Goal: Task Accomplishment & Management: Use online tool/utility

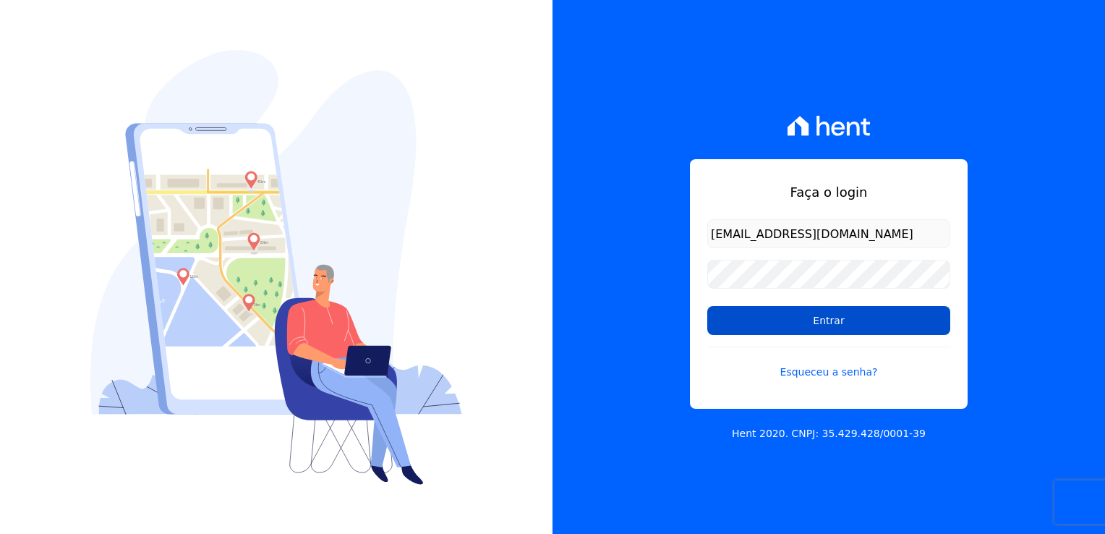
click at [846, 323] on input "Entrar" at bounding box center [828, 320] width 243 height 29
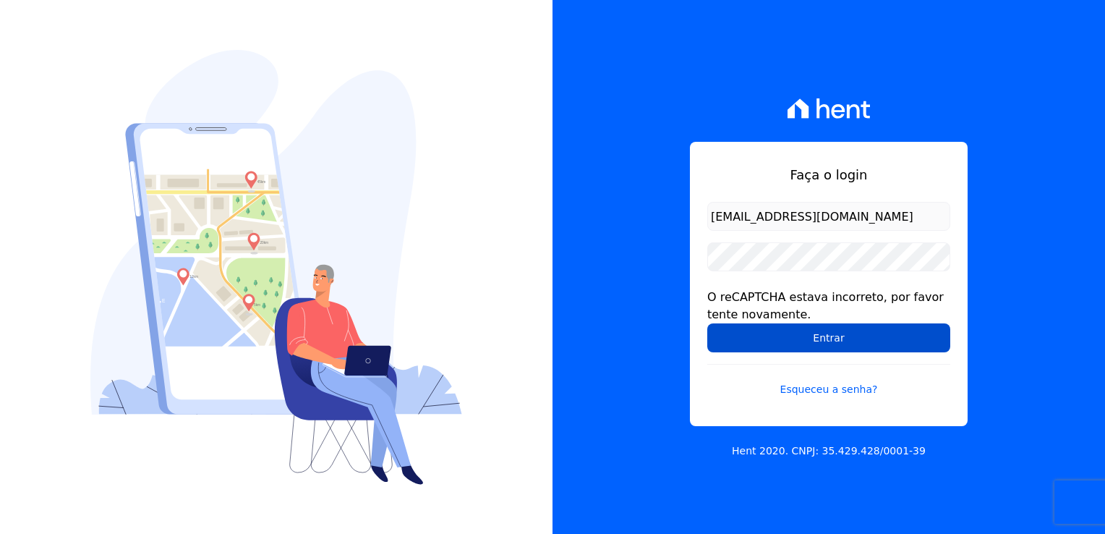
click at [823, 343] on input "Entrar" at bounding box center [828, 337] width 243 height 29
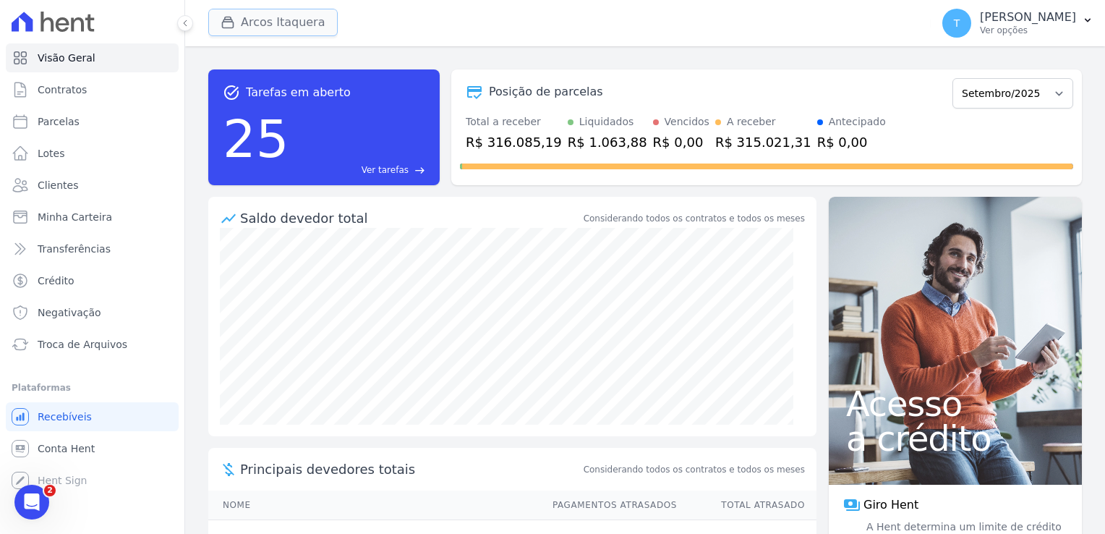
click at [268, 17] on button "Arcos Itaquera" at bounding box center [272, 22] width 129 height 27
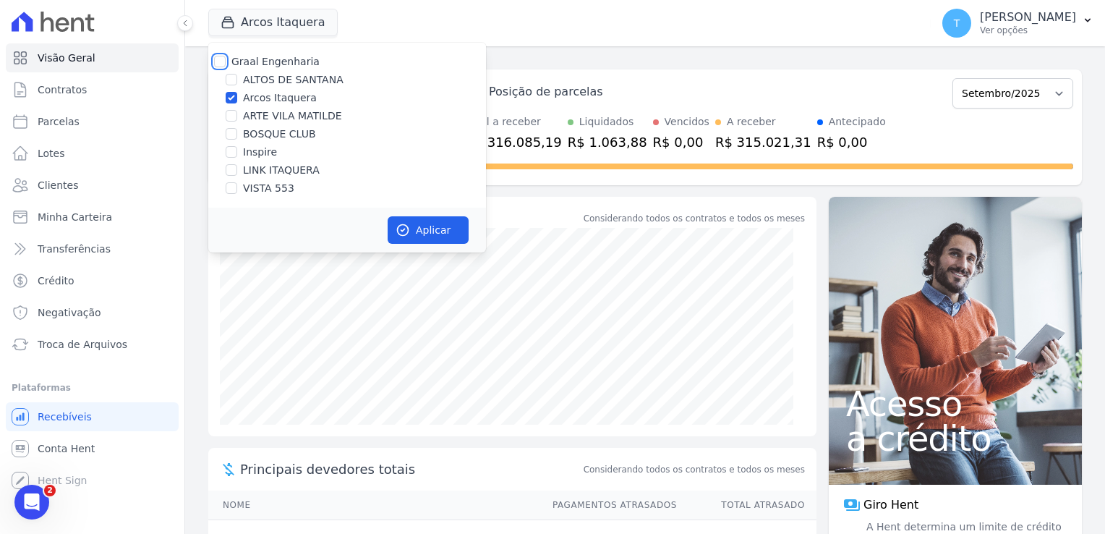
click at [216, 60] on input "Graal Engenharia" at bounding box center [220, 62] width 12 height 12
checkbox input "true"
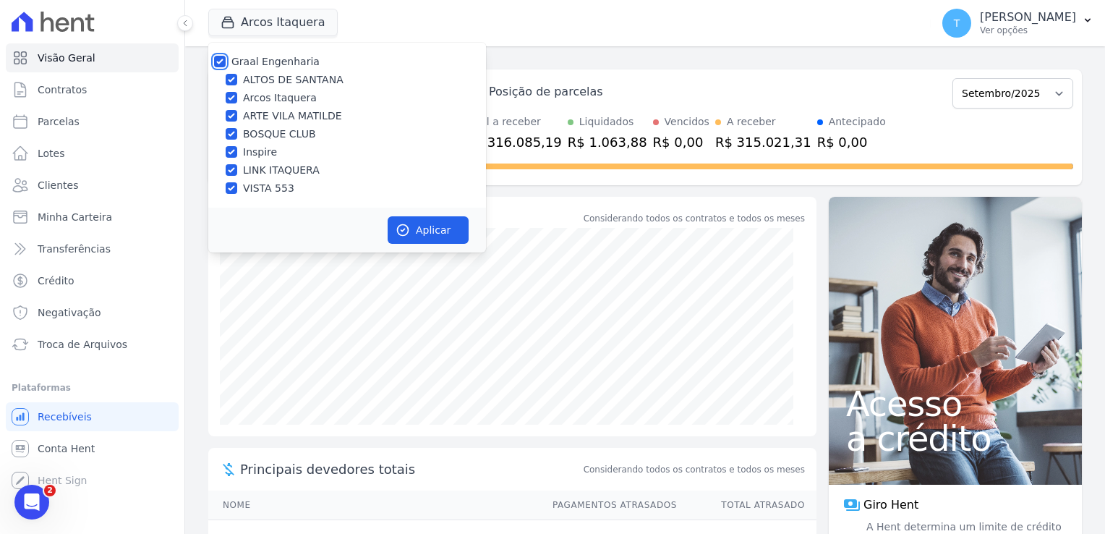
checkbox input "true"
click at [438, 233] on button "Aplicar" at bounding box center [428, 229] width 81 height 27
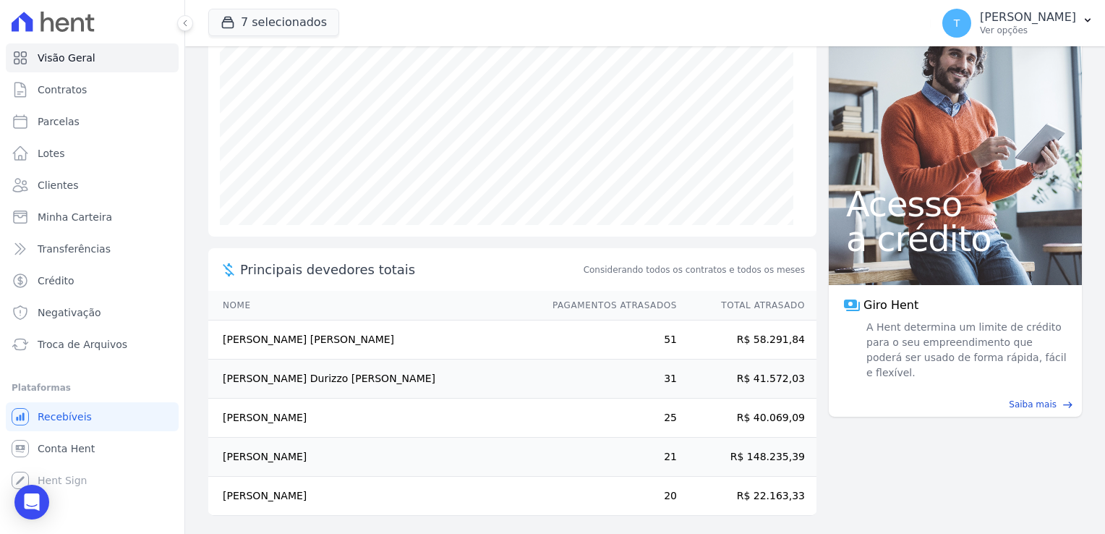
scroll to position [203, 0]
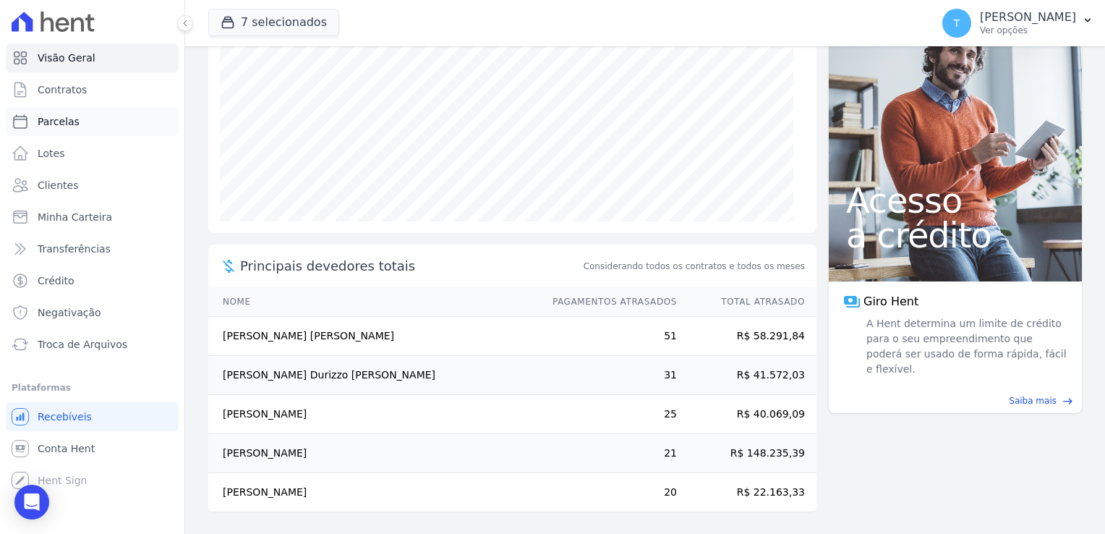
click at [68, 124] on span "Parcelas" at bounding box center [59, 121] width 42 height 14
select select
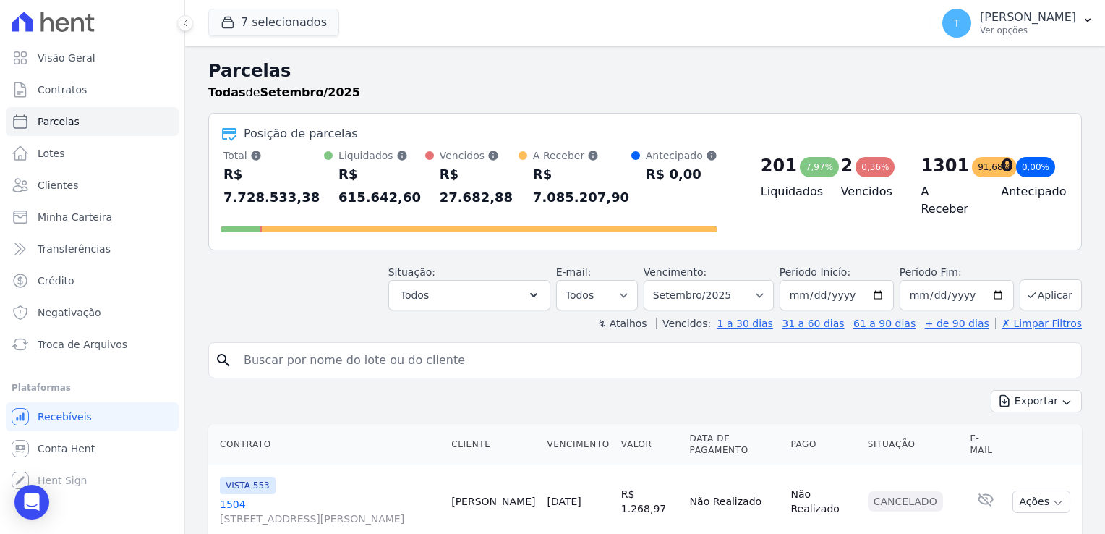
click at [509, 346] on input "search" at bounding box center [655, 360] width 841 height 29
paste input "Vinicius Medeiros Canhassi"
type input "Vinicius Medeiros Canhassi"
select select
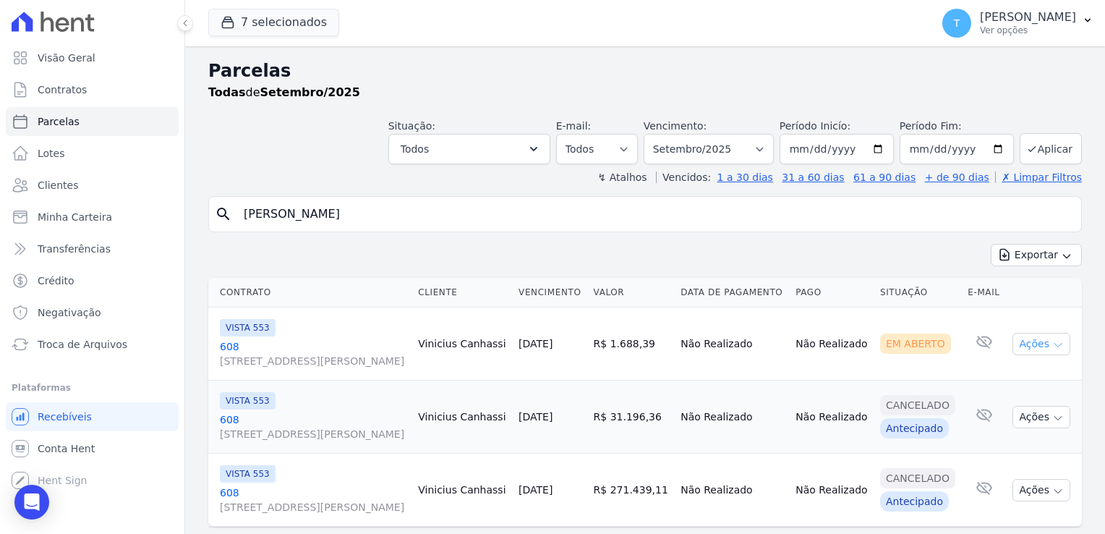
click at [1049, 350] on button "Ações" at bounding box center [1042, 344] width 58 height 22
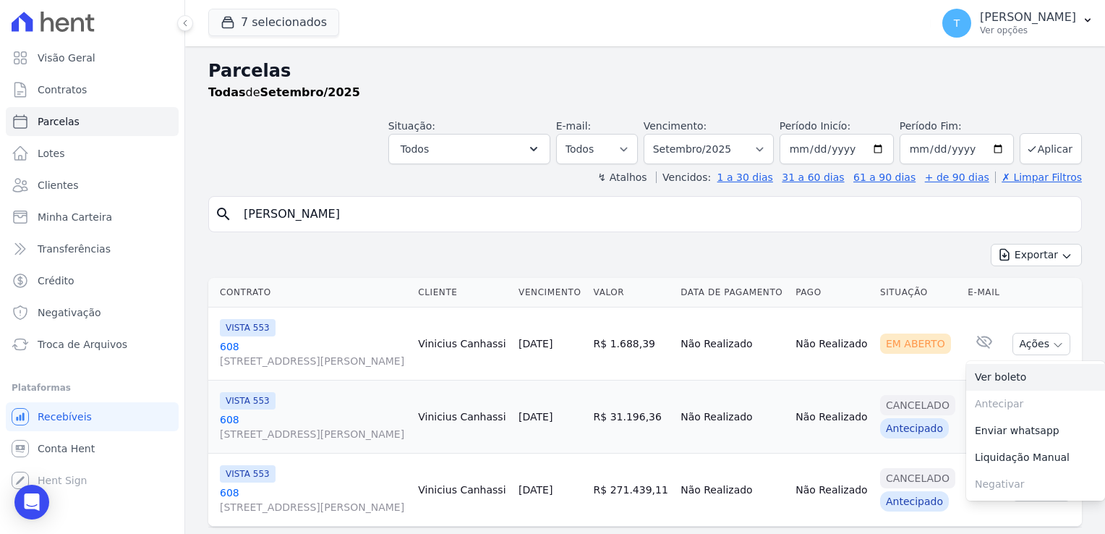
click at [1021, 378] on link "Ver boleto" at bounding box center [1035, 377] width 139 height 27
drag, startPoint x: 401, startPoint y: 221, endPoint x: 171, endPoint y: 218, distance: 230.8
click at [171, 218] on div "Visão Geral Contratos Parcelas Lotes Clientes Minha Carteira Transferências Cré…" at bounding box center [552, 267] width 1105 height 534
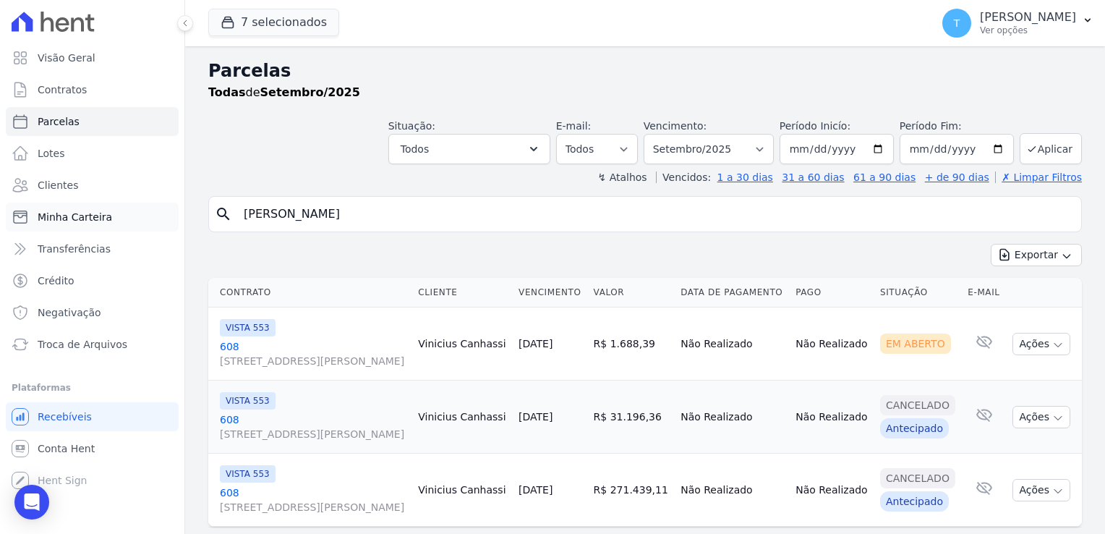
paste input "Luciano Barreto Slechticius"
type input "Luciano Barreto Slechticius"
select select
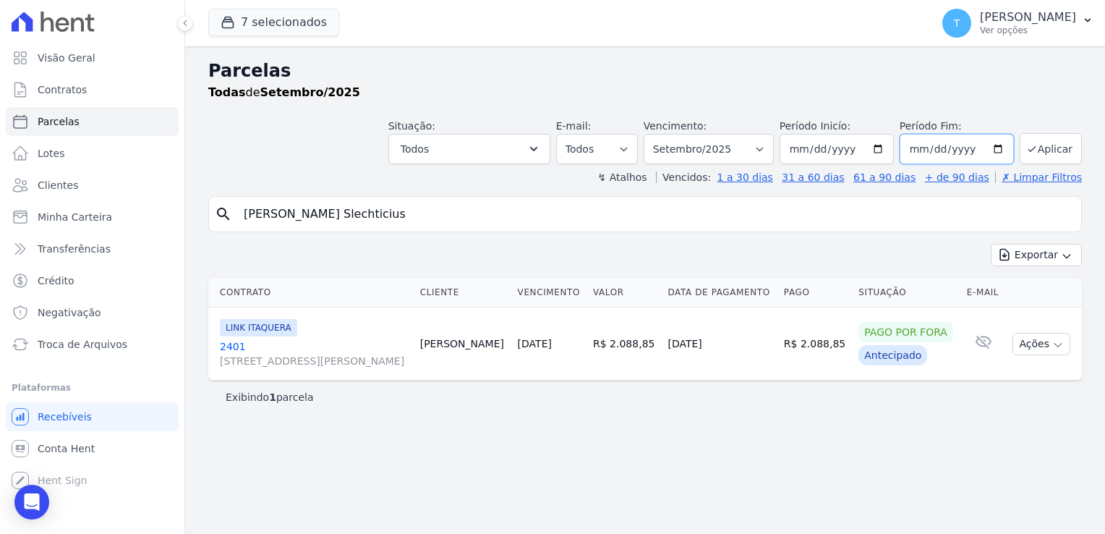
click at [999, 150] on input "2025-09-30" at bounding box center [957, 149] width 114 height 30
type input "2026-02-28"
click at [884, 149] on input "2025-09-01" at bounding box center [837, 149] width 114 height 30
type input "2025-08-01"
click at [1062, 139] on button "Aplicar" at bounding box center [1051, 148] width 62 height 31
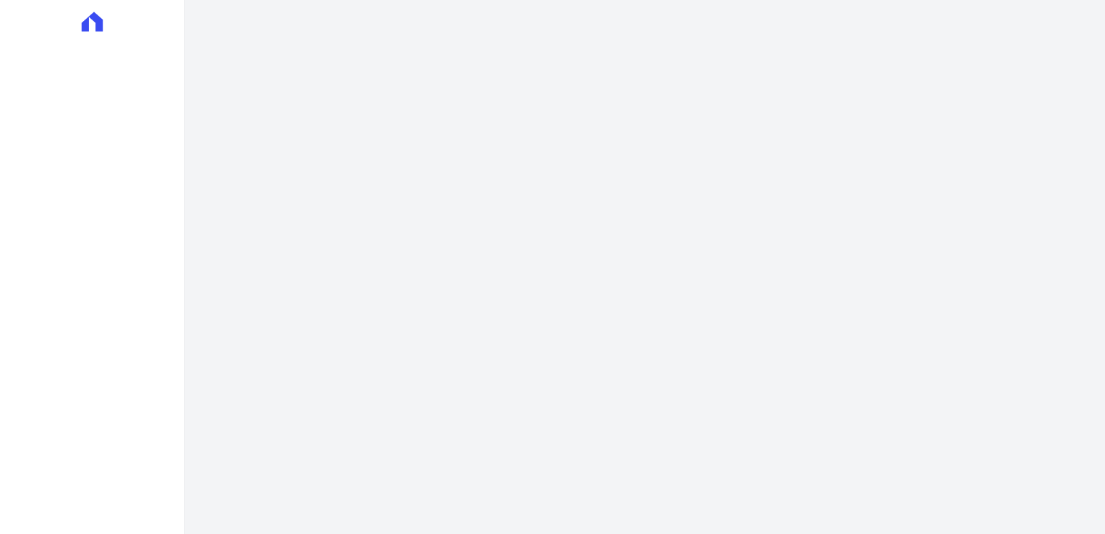
select select
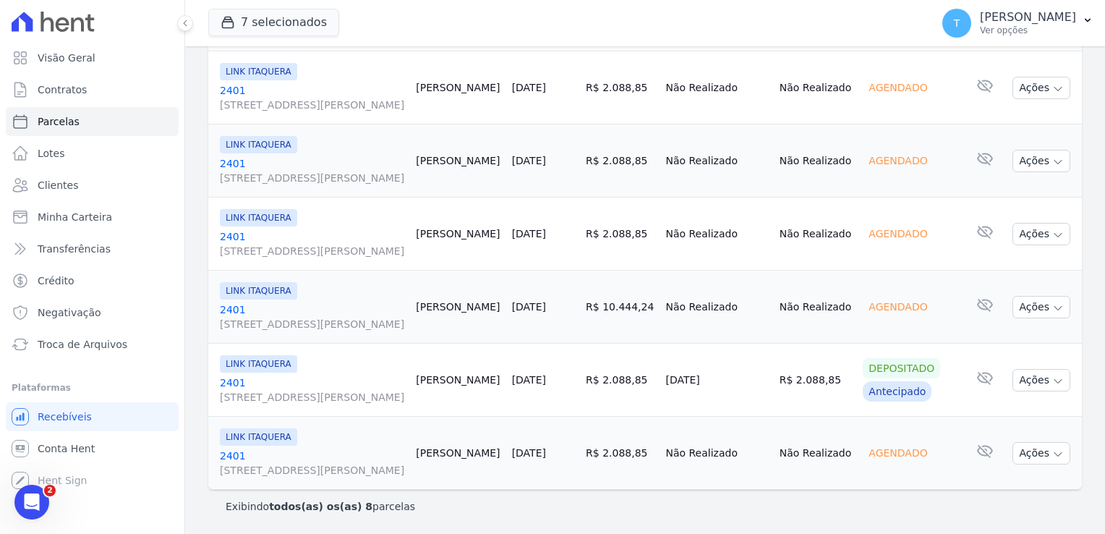
scroll to position [527, 0]
click at [234, 390] on span "Avenida Angélica, 2248, andar 11, Consolação" at bounding box center [312, 397] width 184 height 14
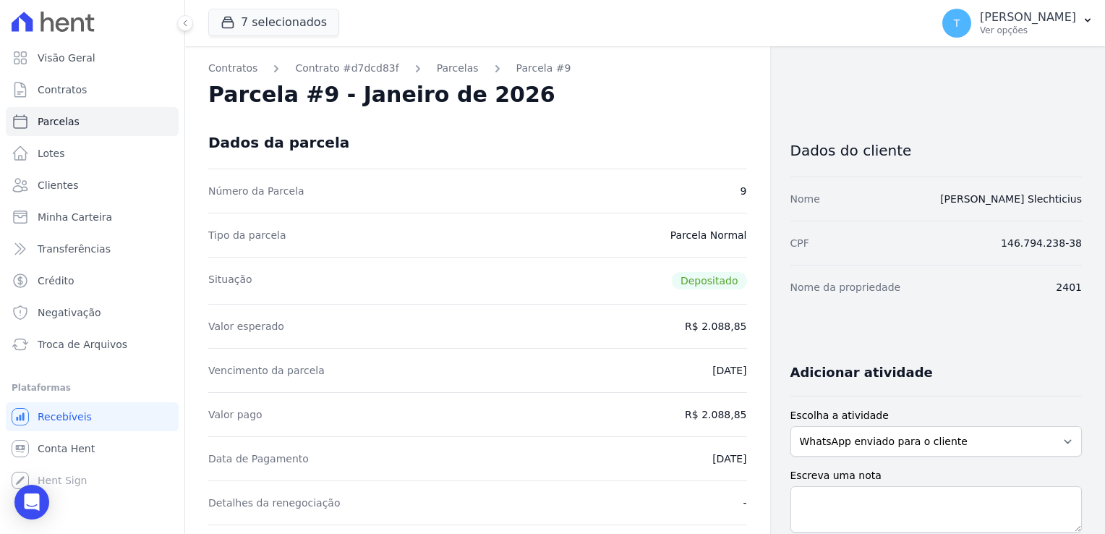
select select
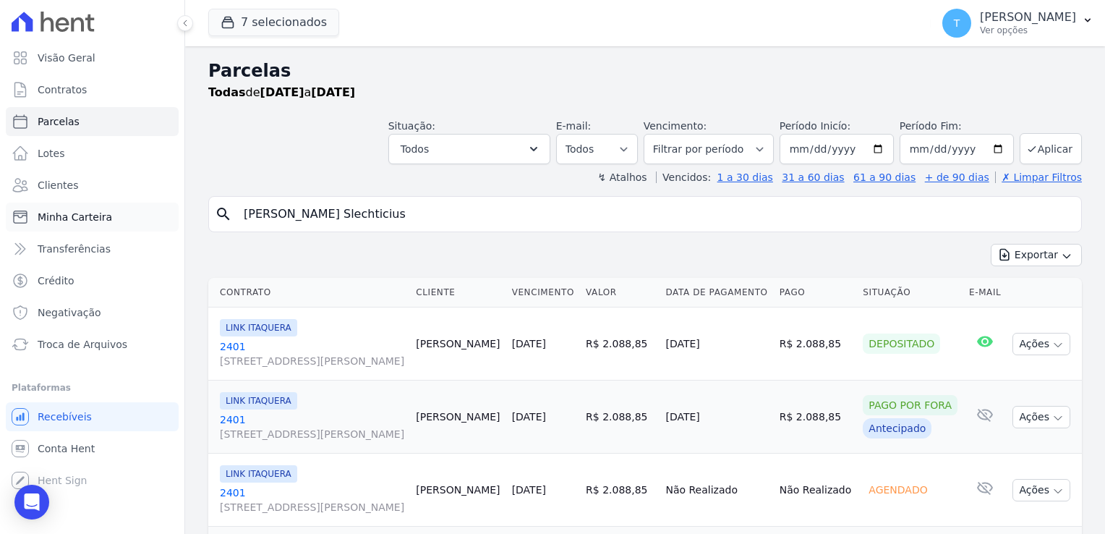
click at [98, 216] on span "Minha Carteira" at bounding box center [75, 217] width 75 height 14
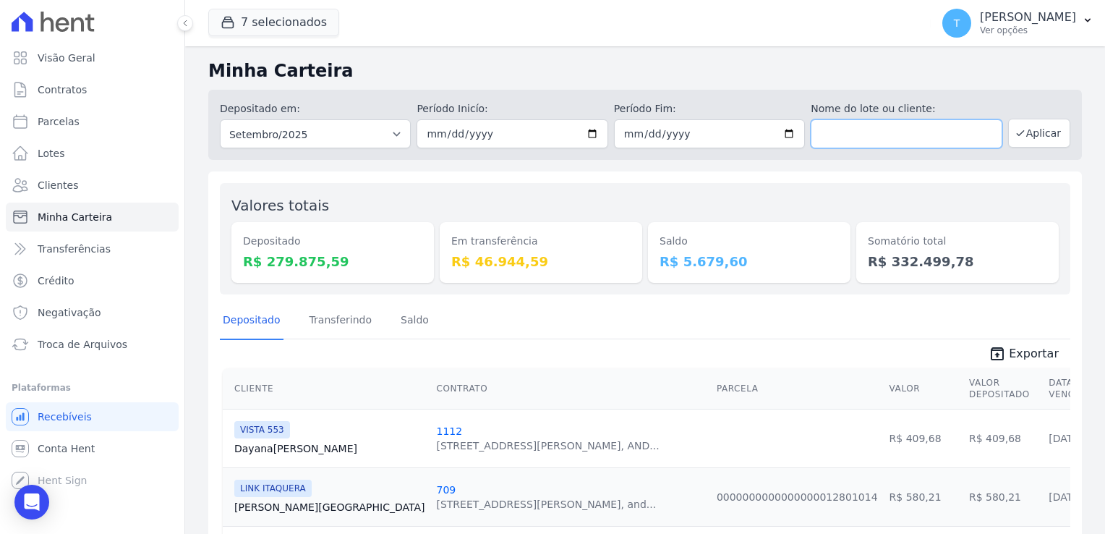
click at [840, 140] on input "text" at bounding box center [906, 133] width 191 height 29
paste input "[PERSON_NAME] Slechticius"
type input "[PERSON_NAME] Slechticius"
click at [592, 131] on input "[DATE]" at bounding box center [512, 133] width 191 height 29
type input "[DATE]"
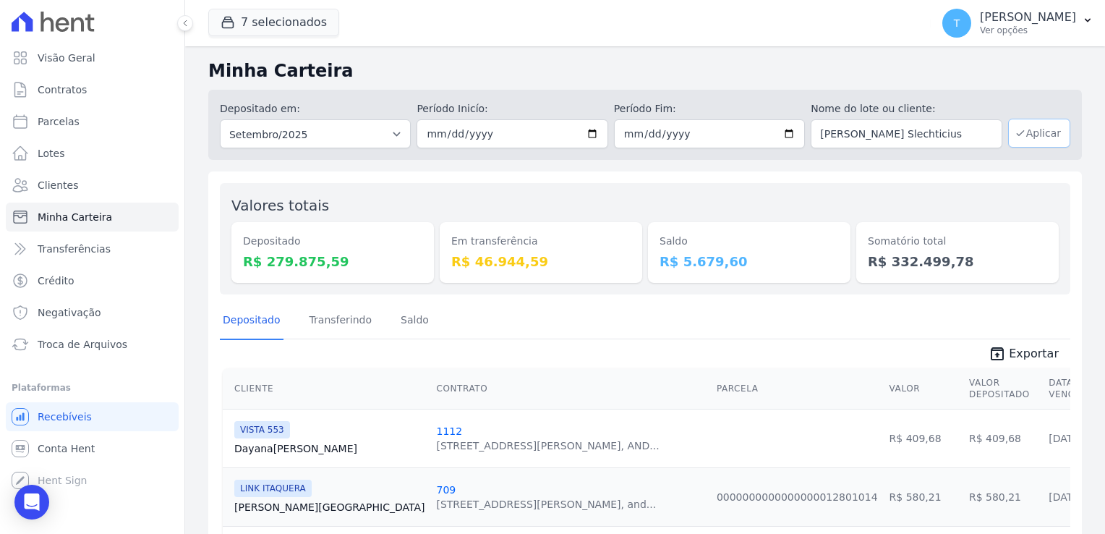
click at [1021, 142] on button "Aplicar" at bounding box center [1039, 133] width 62 height 29
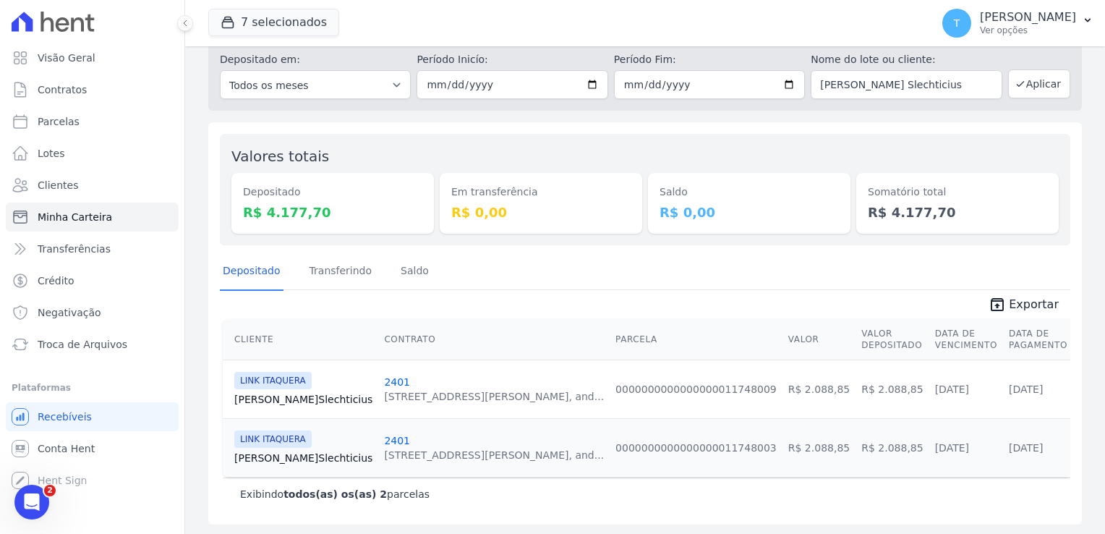
click at [258, 395] on link "[PERSON_NAME] Slechticius" at bounding box center [303, 399] width 138 height 14
click at [286, 453] on link "[PERSON_NAME] Slechticius" at bounding box center [303, 458] width 138 height 14
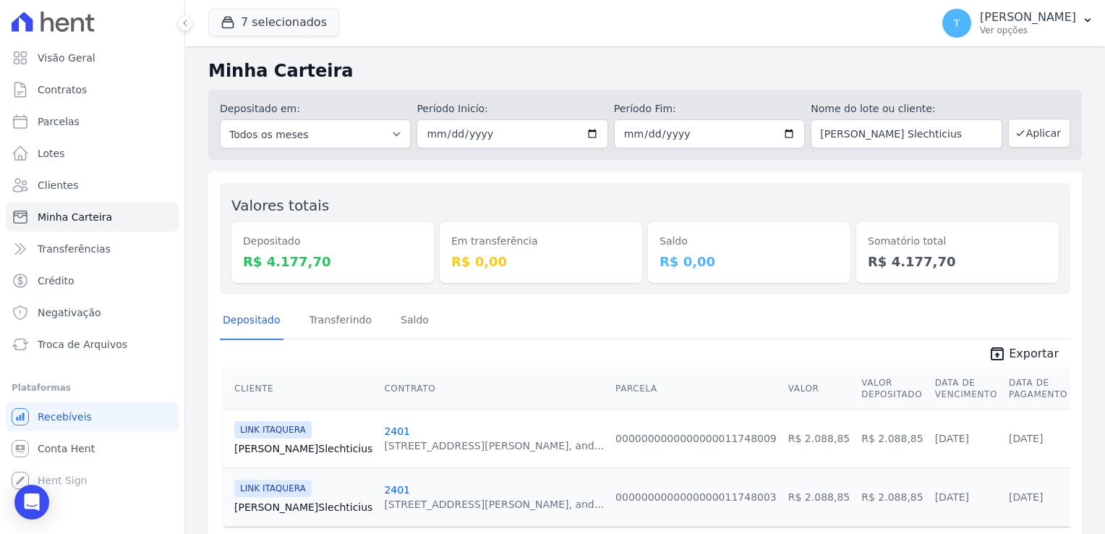
click at [255, 503] on link "[PERSON_NAME] Slechticius" at bounding box center [303, 507] width 138 height 14
click at [289, 454] on link "[PERSON_NAME] Slechticius" at bounding box center [303, 448] width 138 height 14
click at [55, 124] on span "Parcelas" at bounding box center [59, 121] width 42 height 14
select select
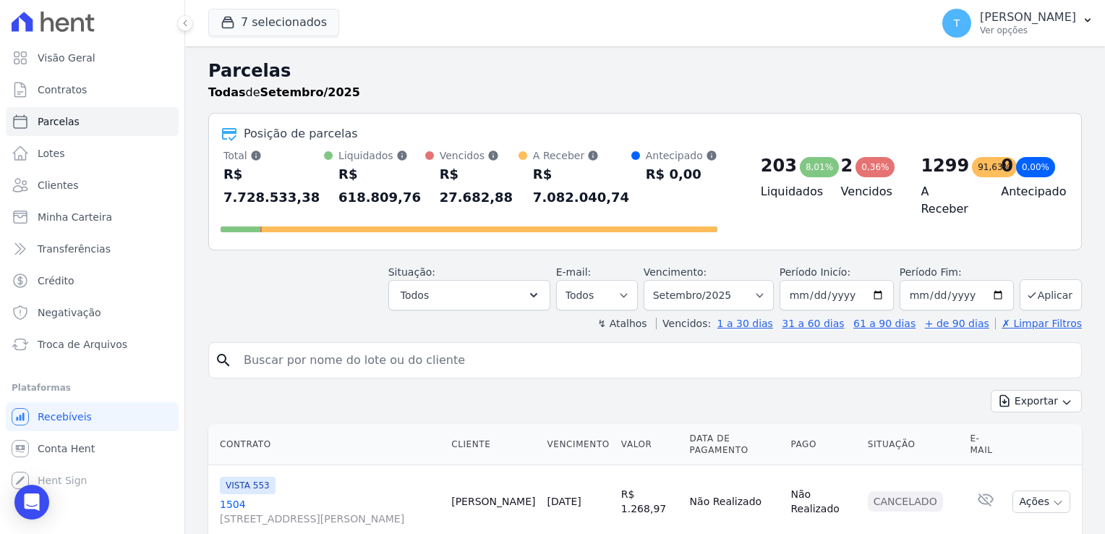
click at [348, 346] on input "search" at bounding box center [655, 360] width 841 height 29
paste input "[PERSON_NAME] Slechticius"
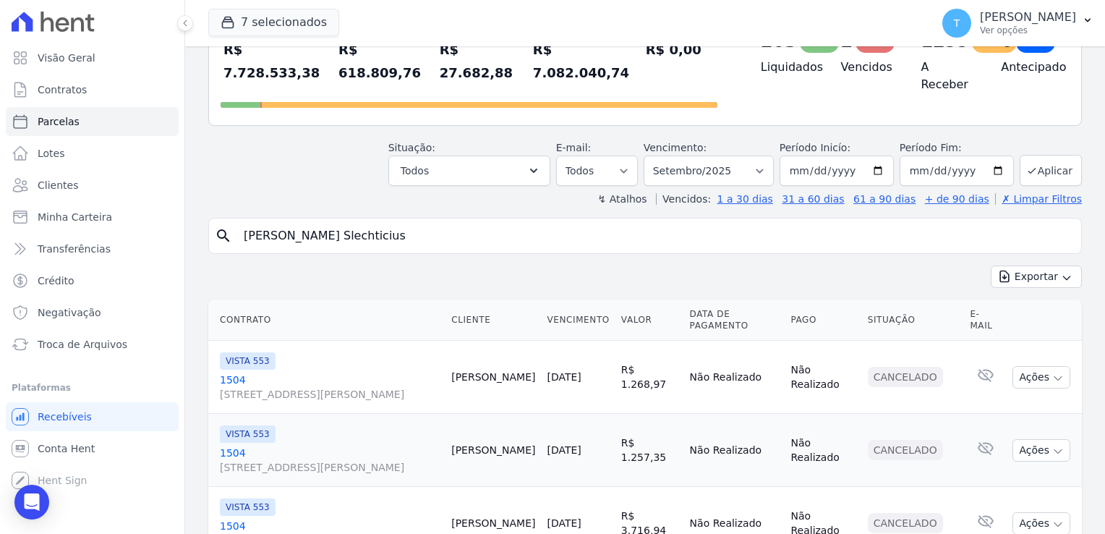
scroll to position [145, 0]
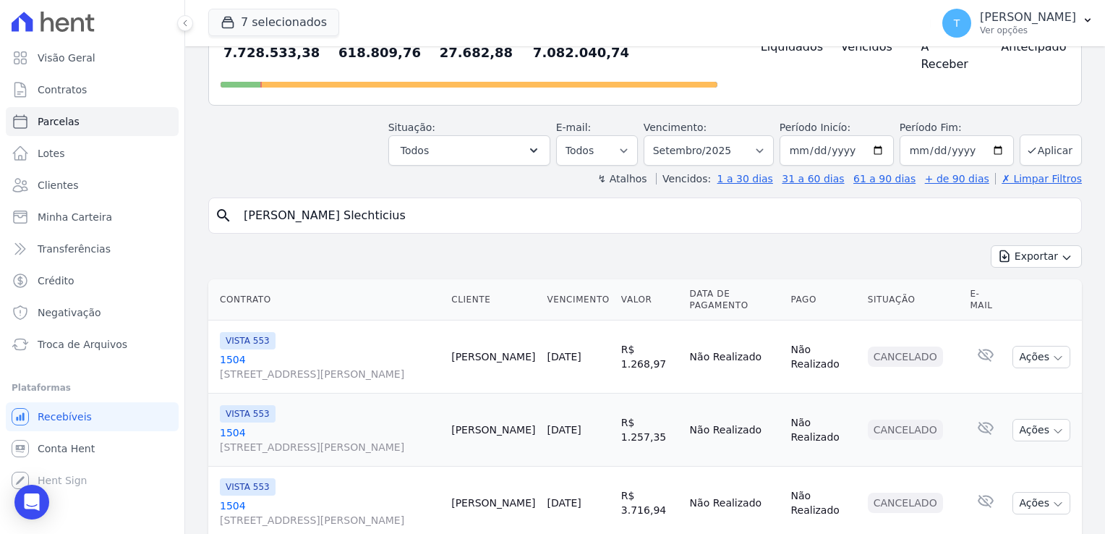
type input "[PERSON_NAME] Slechticius"
select select
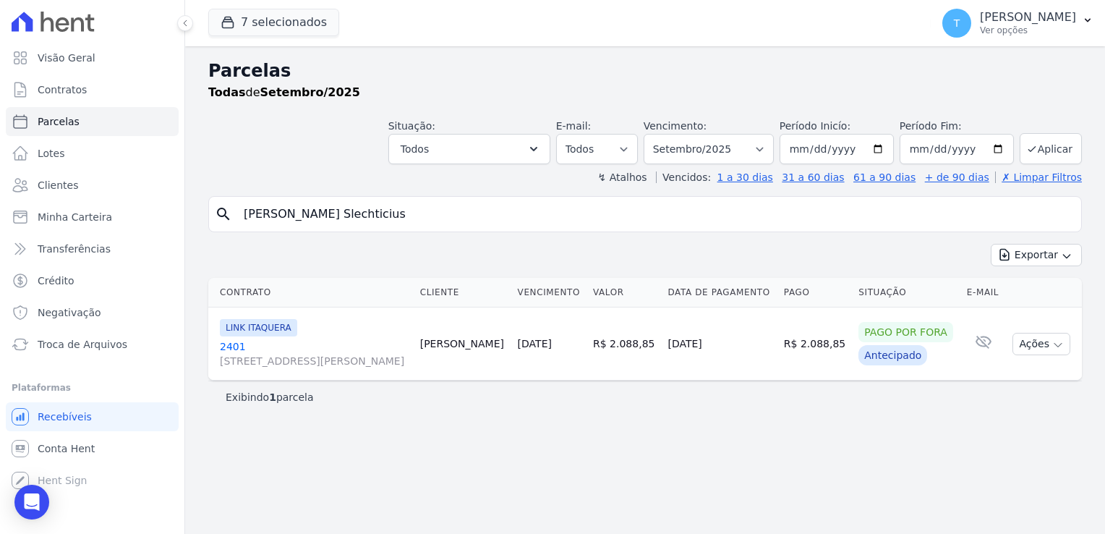
click at [234, 352] on link "2401 [STREET_ADDRESS][PERSON_NAME]" at bounding box center [314, 353] width 189 height 29
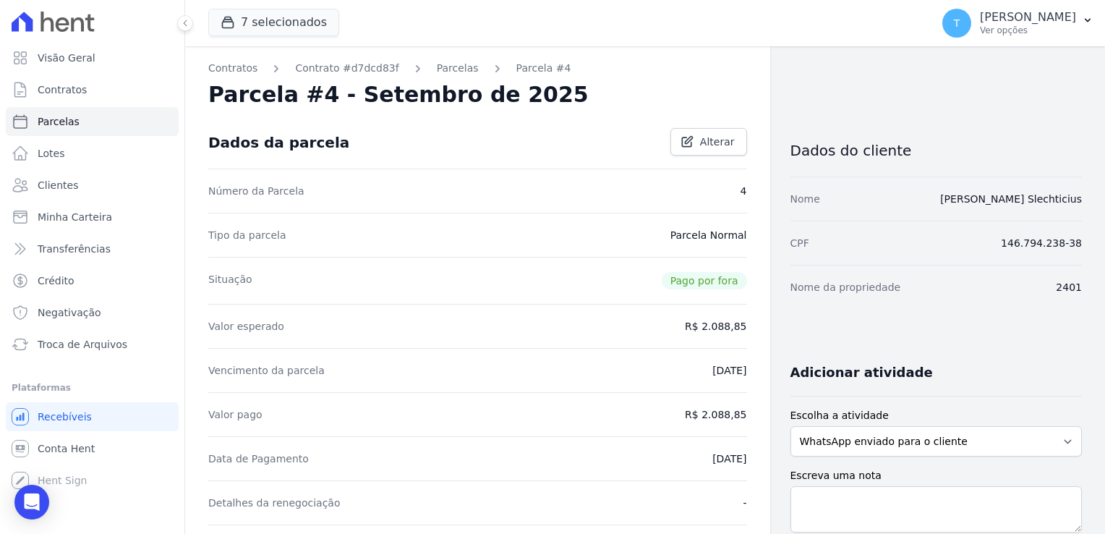
select select
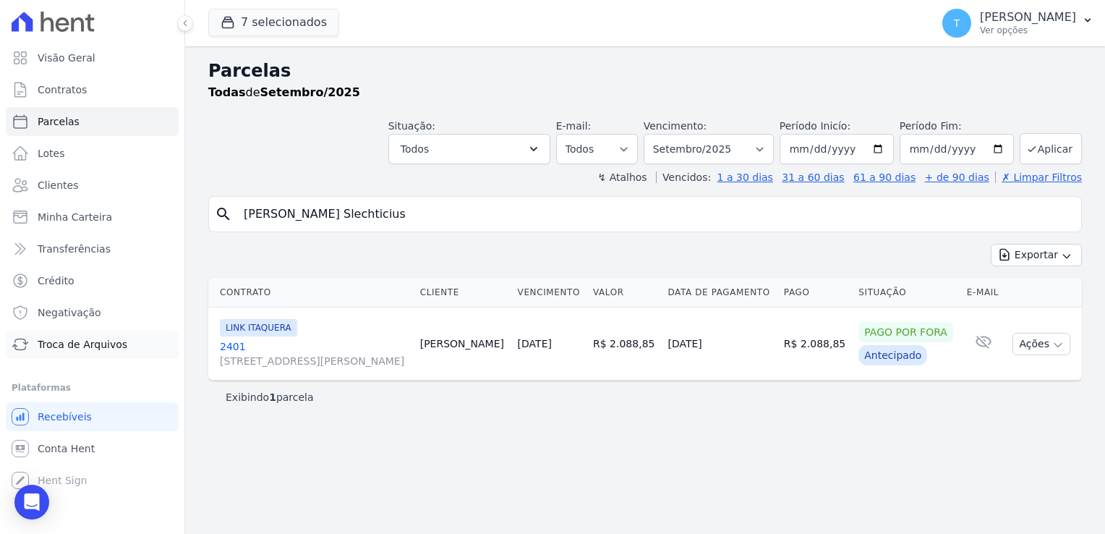
click at [103, 346] on span "Troca de Arquivos" at bounding box center [83, 344] width 90 height 14
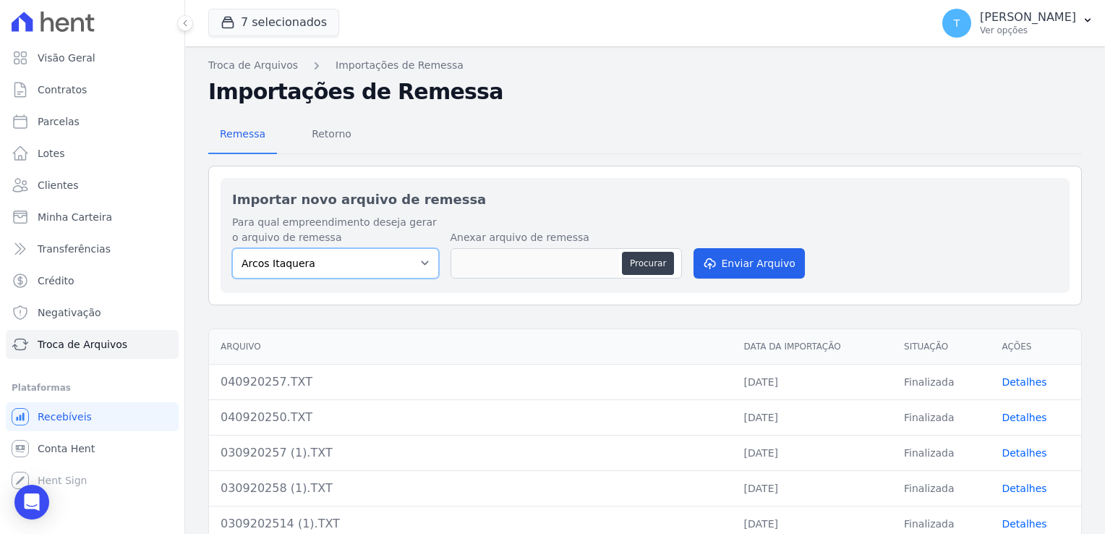
click at [422, 270] on select "[PERSON_NAME] Itaquera [GEOGRAPHIC_DATA][PERSON_NAME] Inspire BOSQUE CLUB ARTE …" at bounding box center [335, 263] width 207 height 30
select select "798d34ef-1a76-4a01-aecd-278a2202ade3"
click at [232, 248] on select "[PERSON_NAME] Itaquera [GEOGRAPHIC_DATA][PERSON_NAME] Inspire BOSQUE CLUB ARTE …" at bounding box center [335, 263] width 207 height 30
click at [643, 259] on button "Procurar" at bounding box center [648, 263] width 52 height 23
type input "050920257.TXT"
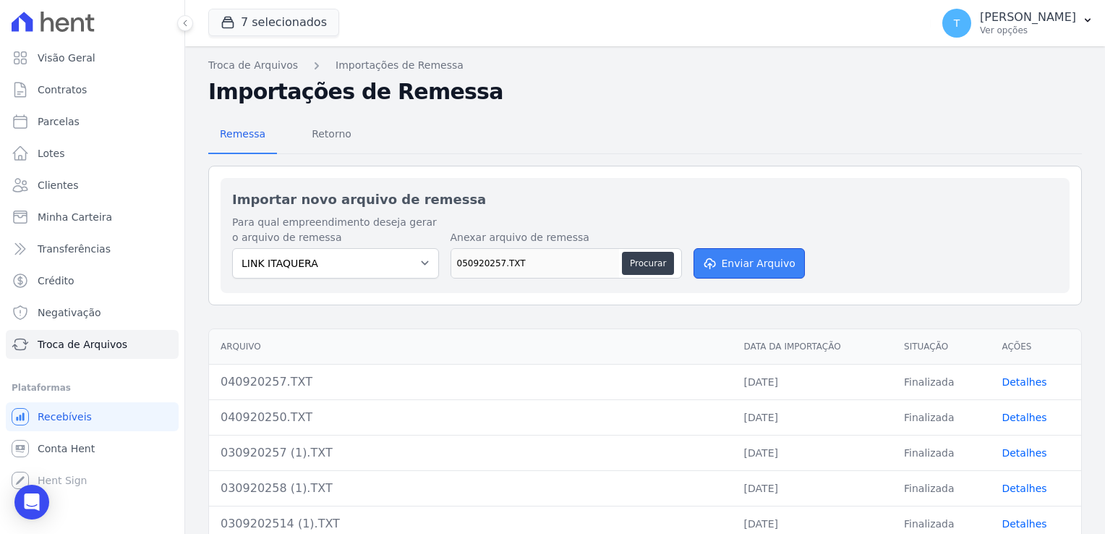
click at [755, 264] on button "Enviar Arquivo" at bounding box center [749, 263] width 111 height 30
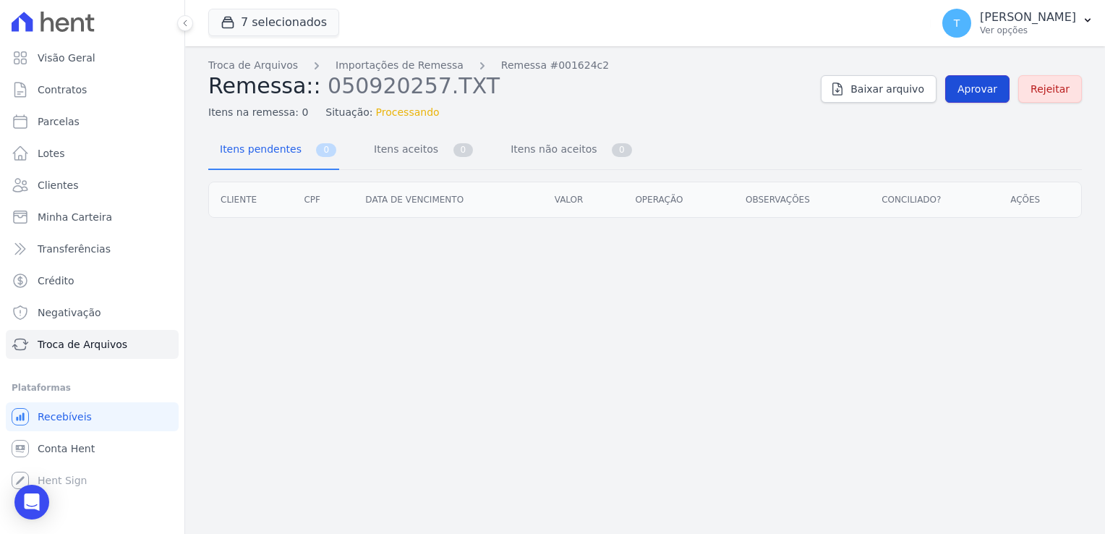
click at [974, 88] on span "Aprovar" at bounding box center [978, 89] width 40 height 14
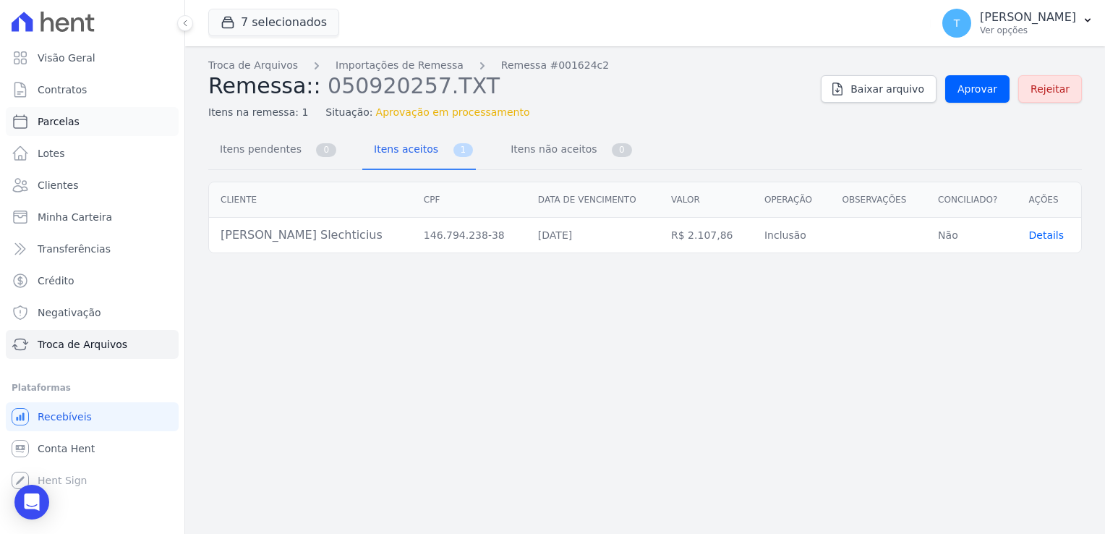
click at [72, 124] on span "Parcelas" at bounding box center [59, 121] width 42 height 14
select select
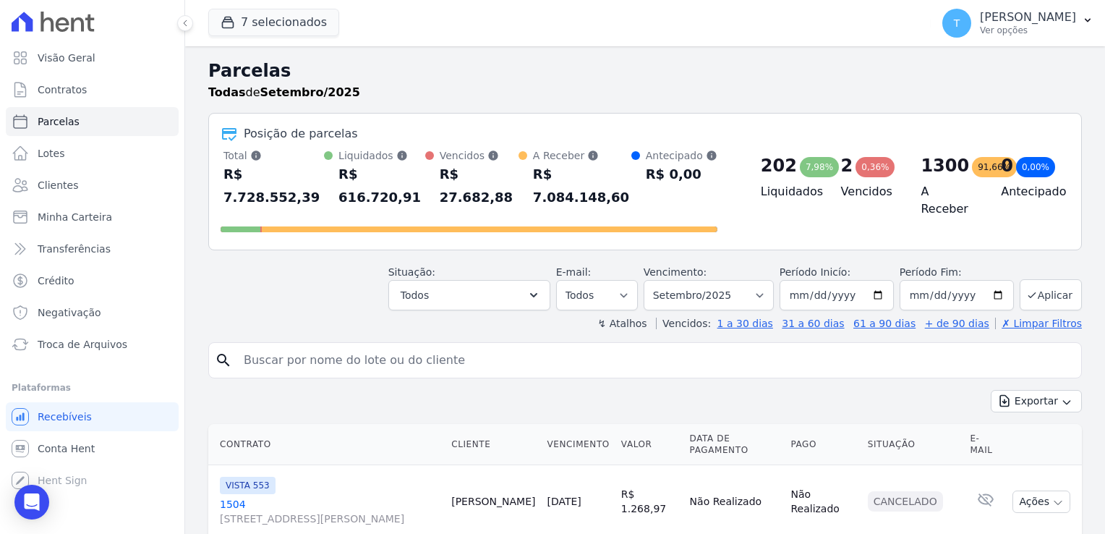
click at [441, 346] on input "search" at bounding box center [655, 360] width 841 height 29
paste input "[PERSON_NAME] Slechticius"
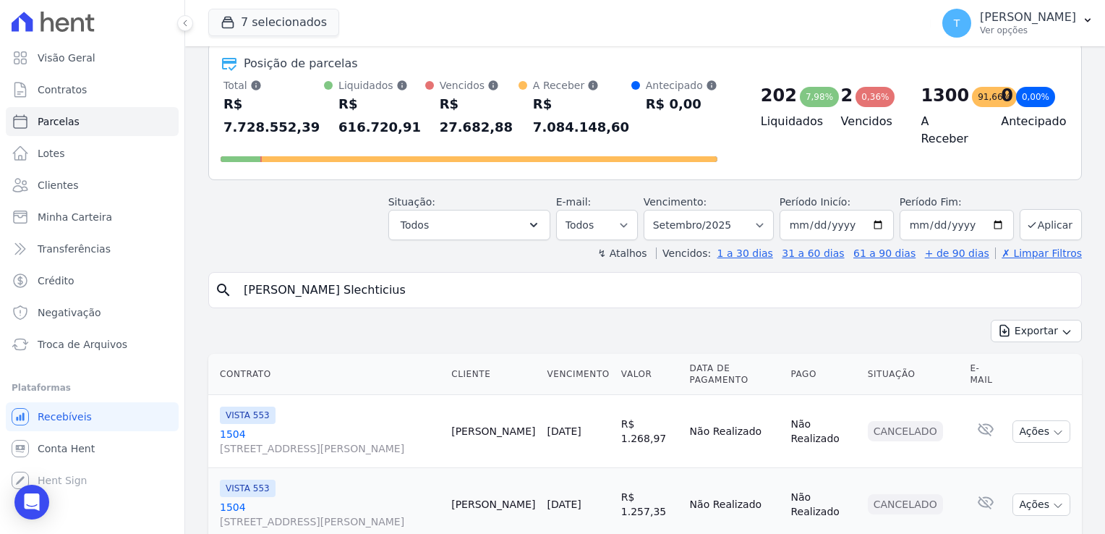
scroll to position [72, 0]
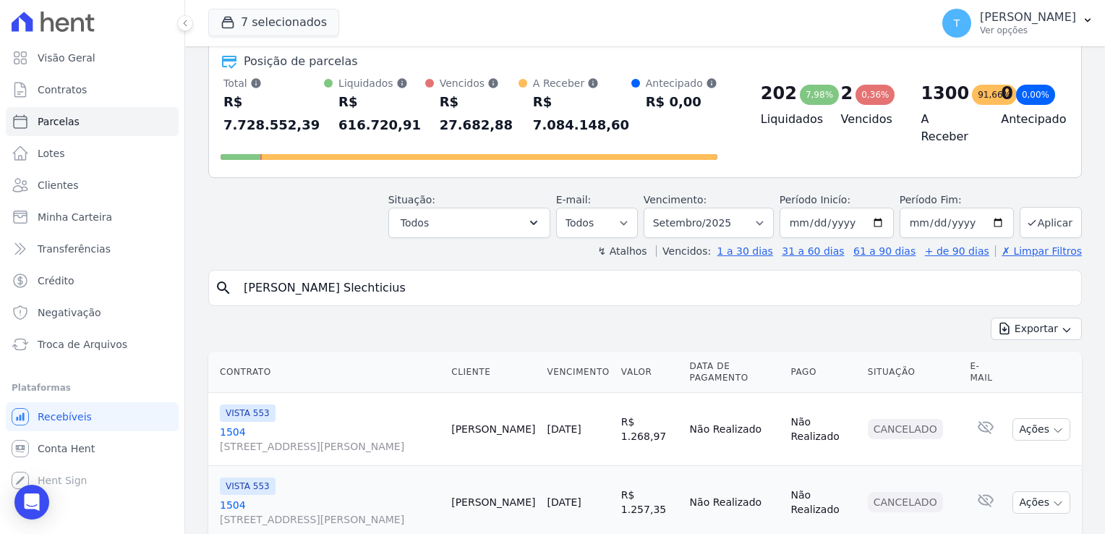
type input "[PERSON_NAME] Slechticius"
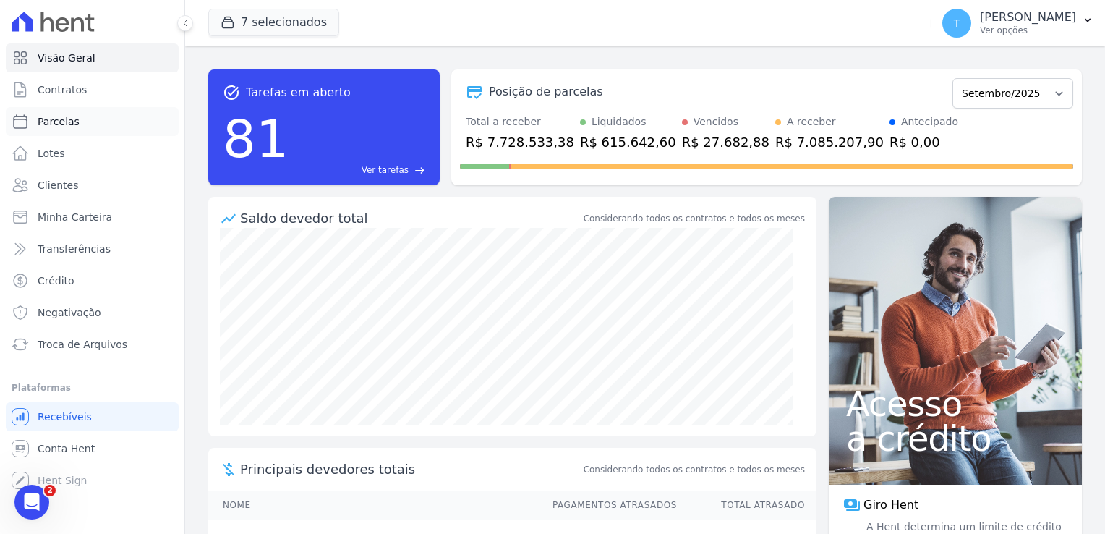
click at [73, 117] on span "Parcelas" at bounding box center [59, 121] width 42 height 14
select select
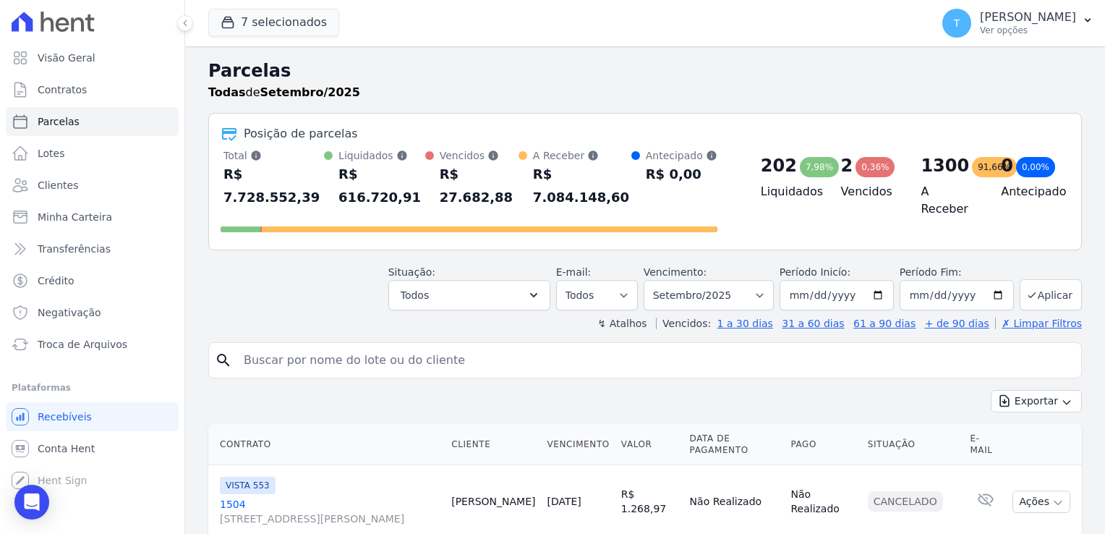
click at [312, 346] on input "search" at bounding box center [655, 360] width 841 height 29
paste input "[PERSON_NAME] Slechticius"
type input "[PERSON_NAME] Slechticius"
select select
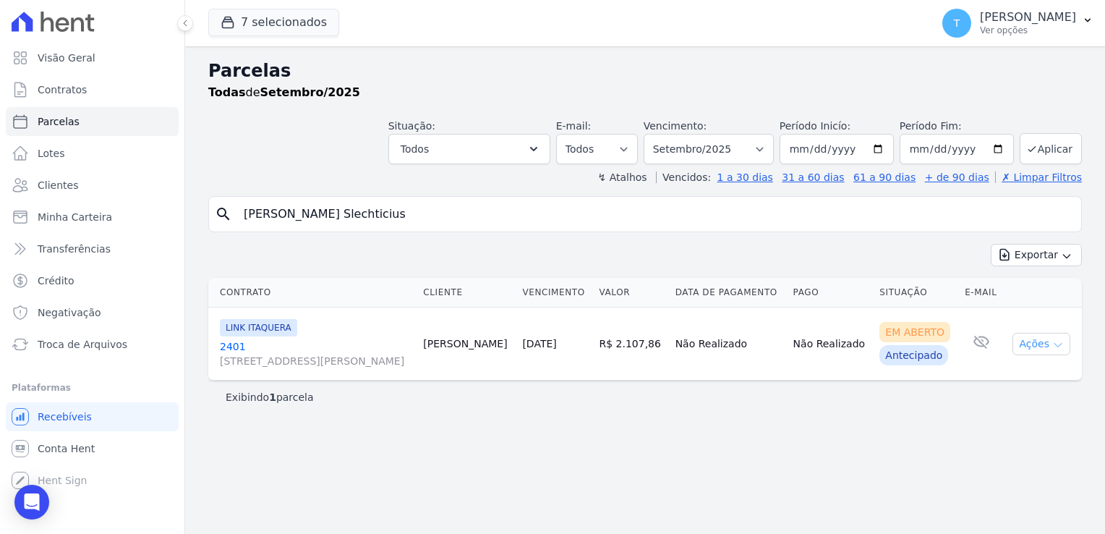
click at [1062, 343] on icon "button" at bounding box center [1058, 345] width 12 height 12
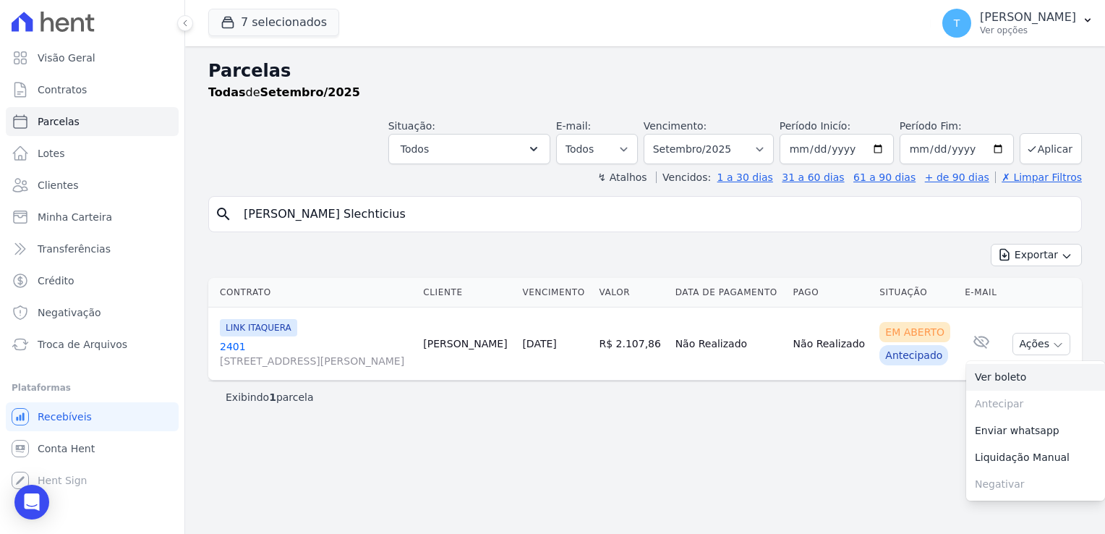
click at [1029, 375] on link "Ver boleto" at bounding box center [1035, 377] width 139 height 27
